Goal: Information Seeking & Learning: Understand process/instructions

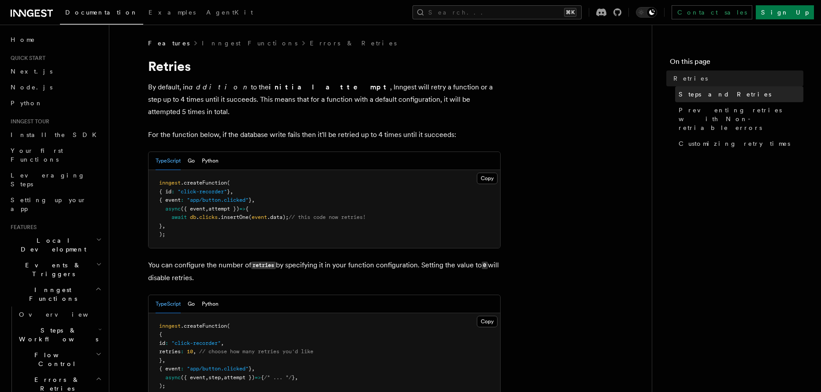
click at [707, 93] on span "Steps and Retries" at bounding box center [725, 94] width 93 height 9
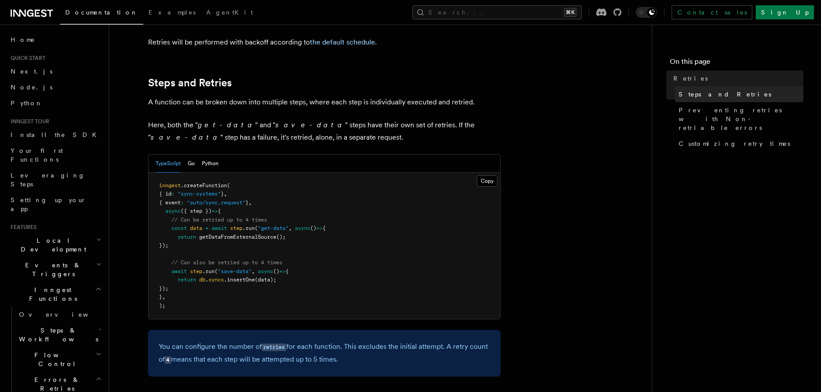
scroll to position [458, 0]
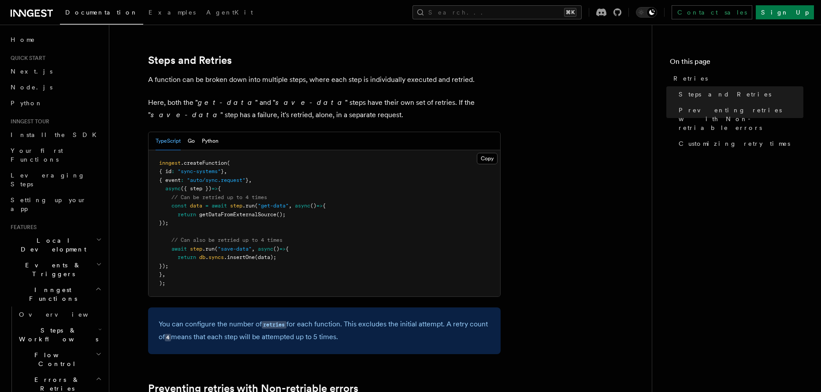
click at [454, 74] on p "A function can be broken down into multiple steps, where each step is individua…" at bounding box center [324, 80] width 353 height 12
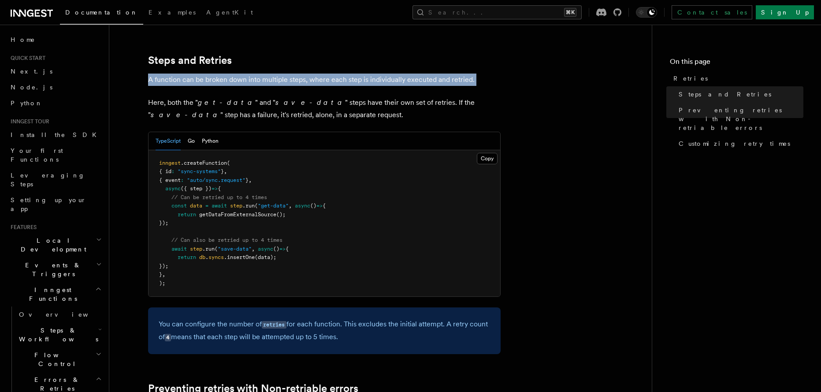
click at [454, 74] on p "A function can be broken down into multiple steps, where each step is individua…" at bounding box center [324, 80] width 353 height 12
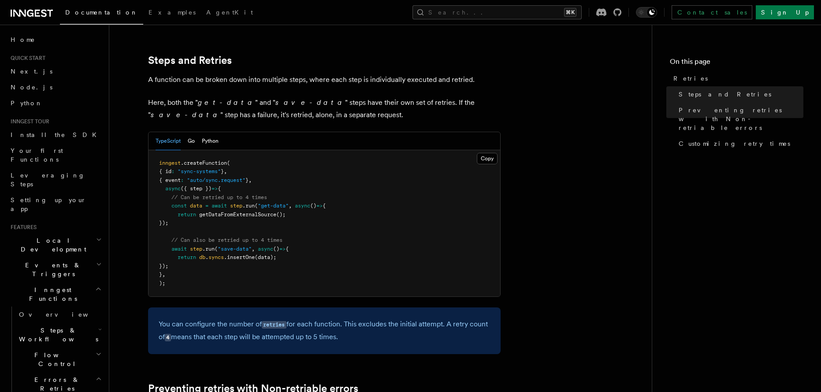
click at [454, 74] on p "A function can be broken down into multiple steps, where each step is individua…" at bounding box center [324, 80] width 353 height 12
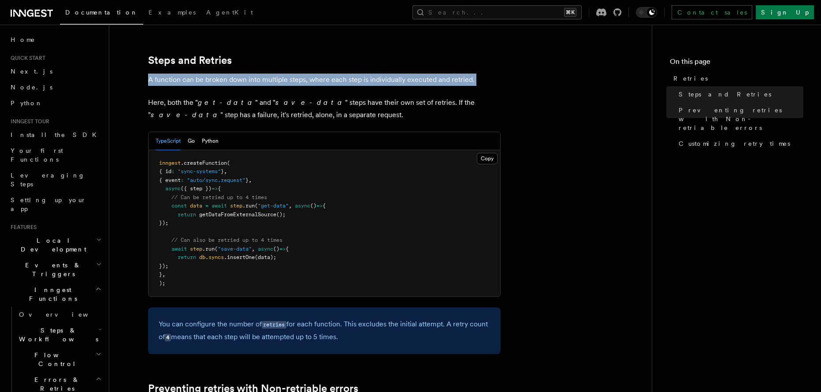
click at [454, 74] on p "A function can be broken down into multiple steps, where each step is individua…" at bounding box center [324, 80] width 353 height 12
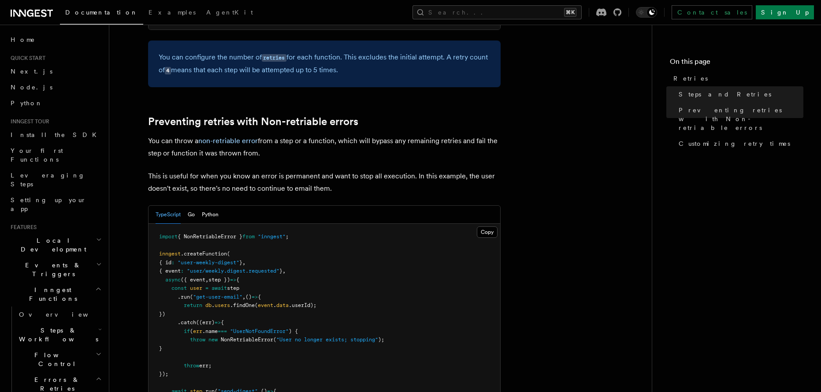
scroll to position [726, 0]
